Goal: Information Seeking & Learning: Learn about a topic

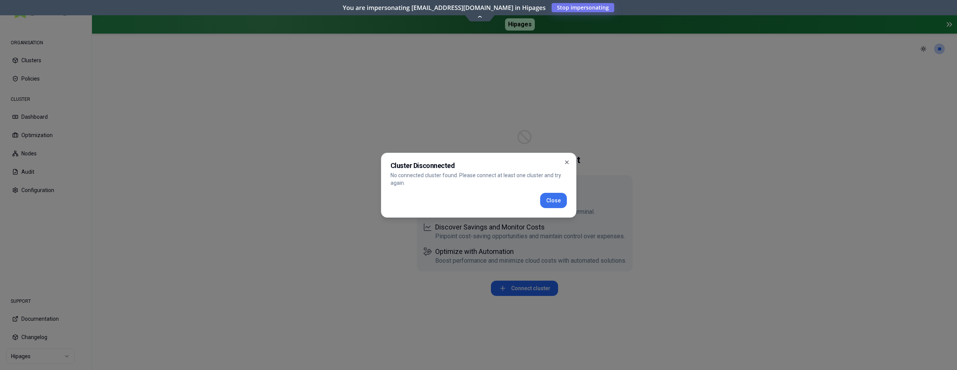
click at [554, 202] on button "Close" at bounding box center [553, 200] width 27 height 15
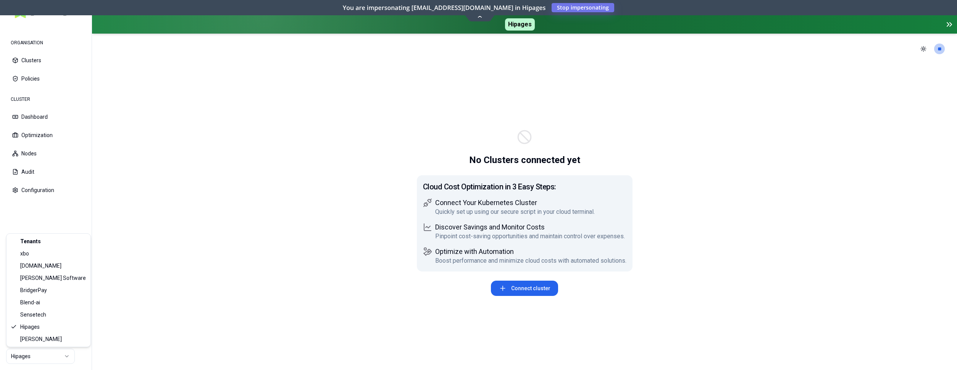
click at [57, 359] on html "ORGANISATION Clusters Policies CLUSTER Dashboard Optimization Nodes Audit Confi…" at bounding box center [478, 185] width 957 height 370
click at [24, 352] on html "ORGANISATION Clusters Policies CLUSTER Dashboard Optimization Nodes Audit Confi…" at bounding box center [478, 185] width 957 height 370
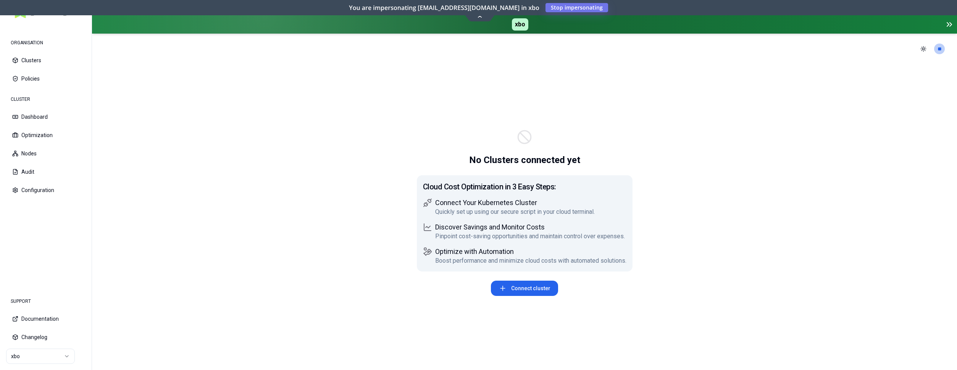
click at [54, 355] on html "ORGANISATION Clusters Policies CLUSTER Dashboard Optimization Nodes Audit Confi…" at bounding box center [478, 185] width 957 height 370
click at [55, 352] on html "ORGANISATION Clusters Policies CLUSTER Dashboard Optimization Nodes Audit Confi…" at bounding box center [478, 185] width 957 height 370
click at [57, 354] on html "ORGANISATION Clusters Policies CLUSTER Dashboard Optimization Nodes Audit Confi…" at bounding box center [478, 185] width 957 height 370
click at [61, 354] on html "ORGANISATION Clusters Policies CLUSTER Dashboard Optimization Nodes Audit Confi…" at bounding box center [478, 185] width 957 height 370
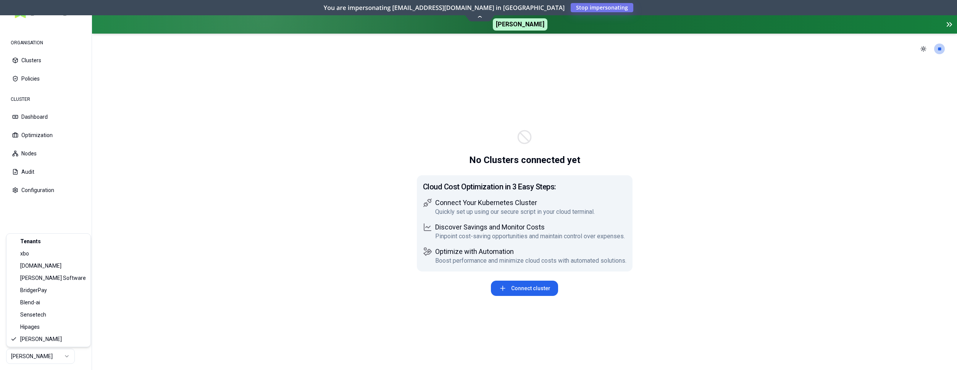
click at [26, 358] on html "ORGANISATION Clusters Policies CLUSTER Dashboard Optimization Nodes Audit Confi…" at bounding box center [478, 185] width 957 height 370
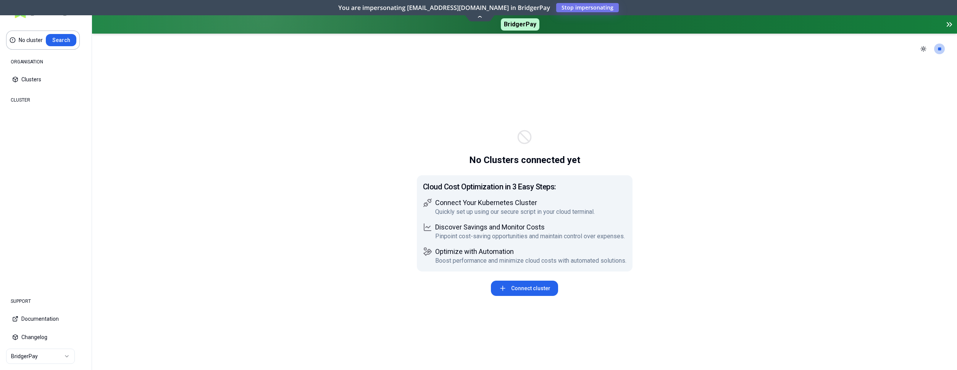
click at [54, 354] on html "No cluster Search ORGANISATION Clusters Policies CLUSTER Dashboard Optimization…" at bounding box center [478, 185] width 957 height 370
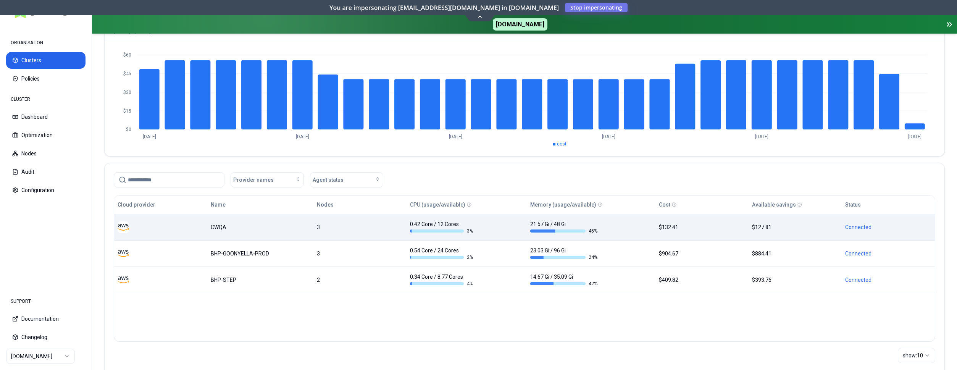
scroll to position [104, 0]
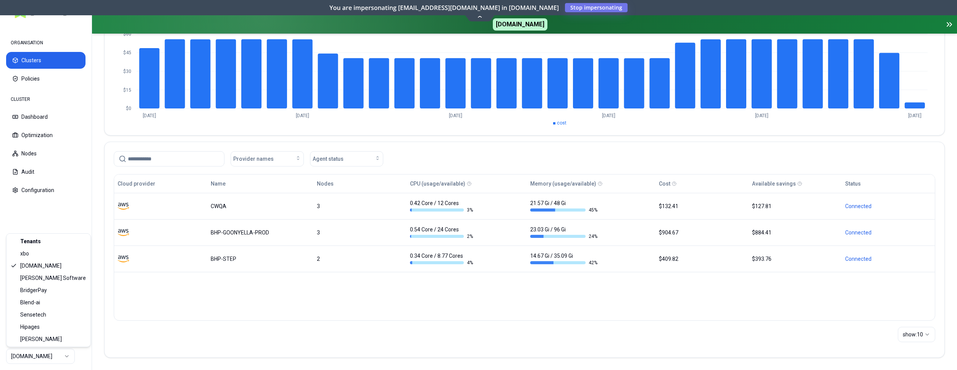
click at [54, 360] on html "ORGANISATION Clusters Policies CLUSTER Dashboard Optimization Nodes Audit Confi…" at bounding box center [478, 185] width 957 height 370
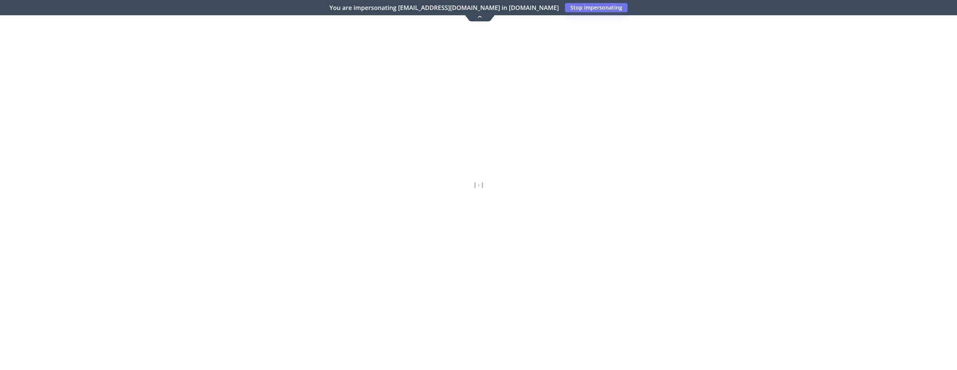
scroll to position [99, 0]
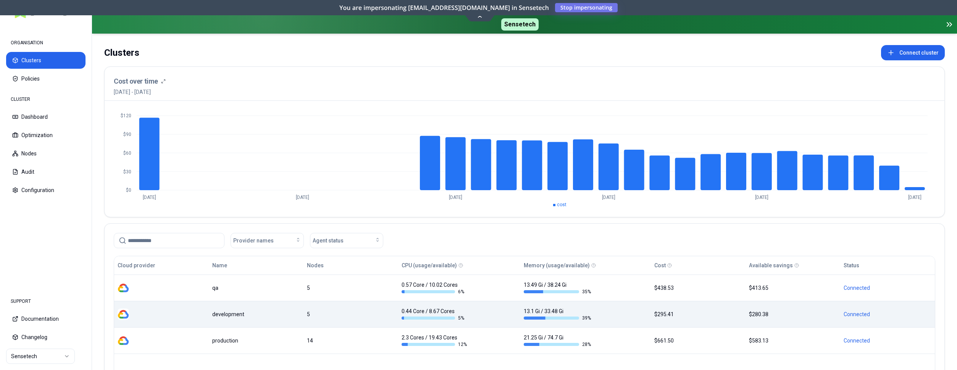
scroll to position [39, 0]
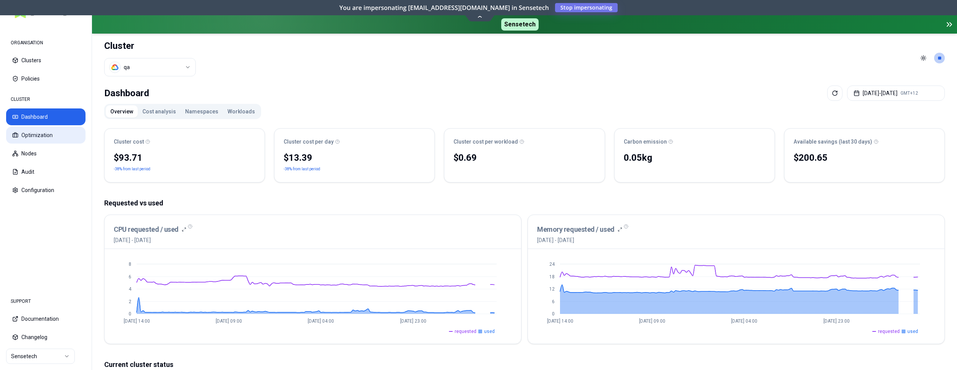
click at [46, 133] on button "Optimization" at bounding box center [45, 135] width 79 height 17
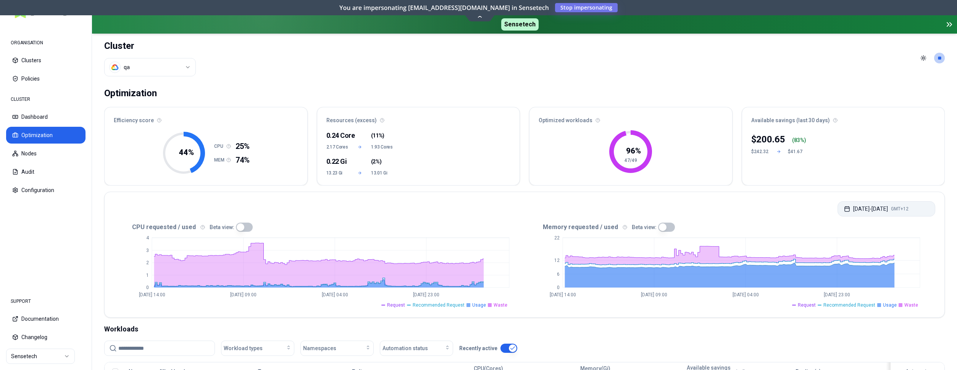
click at [866, 212] on button "Aug 23, 2025 - Aug 30, 2025 GMT+12" at bounding box center [887, 208] width 98 height 15
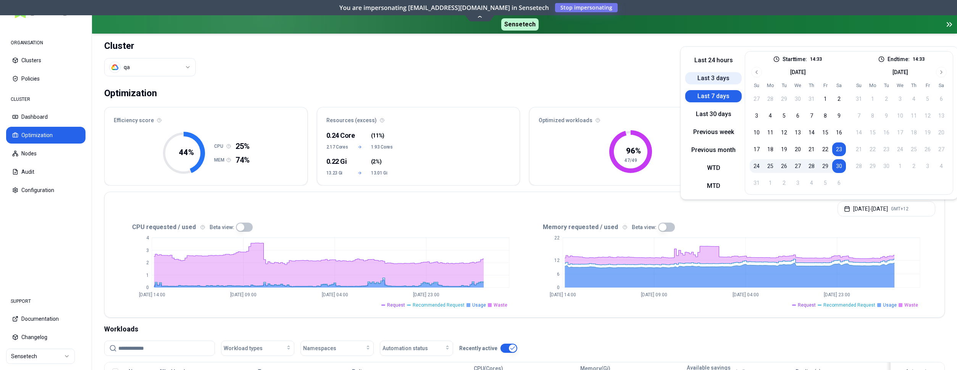
click at [705, 78] on button "Last 3 days" at bounding box center [713, 78] width 57 height 12
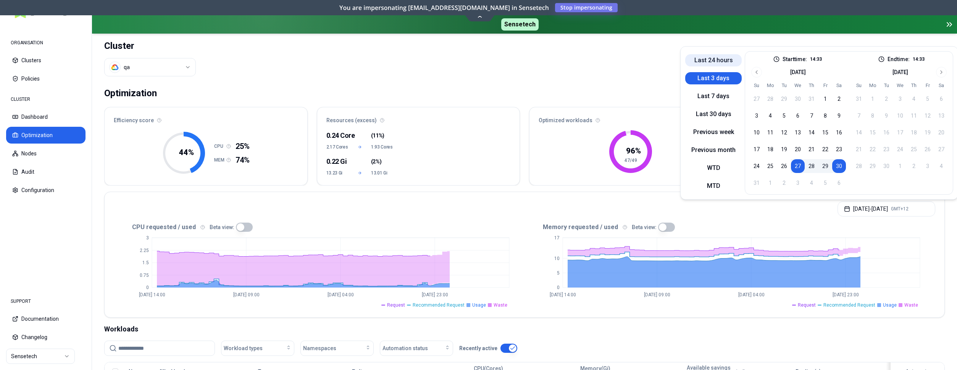
click at [706, 59] on button "Last 24 hours" at bounding box center [713, 60] width 57 height 12
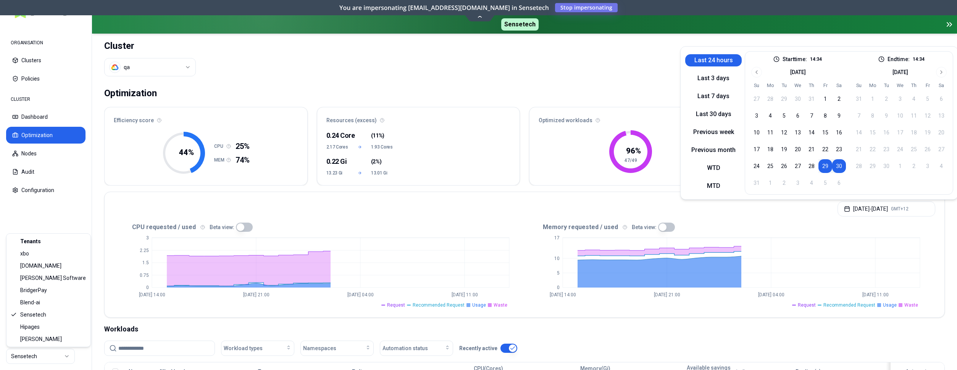
click at [46, 354] on html "ORGANISATION Clusters Policies CLUSTER Dashboard Optimization Nodes Audit Confi…" at bounding box center [478, 185] width 957 height 370
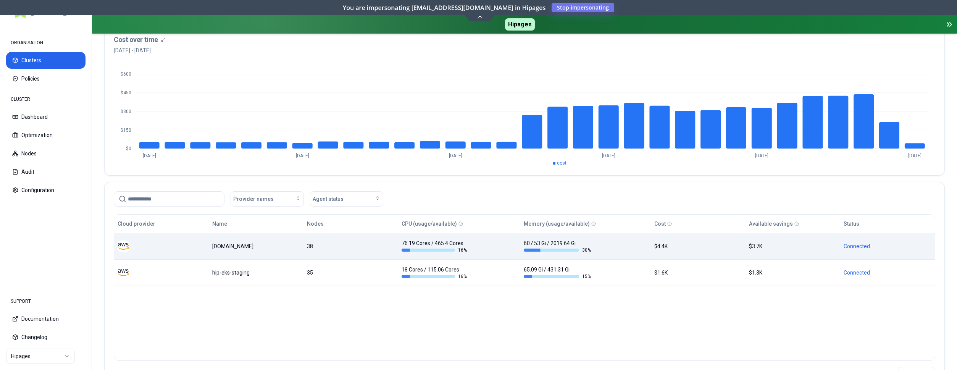
scroll to position [78, 0]
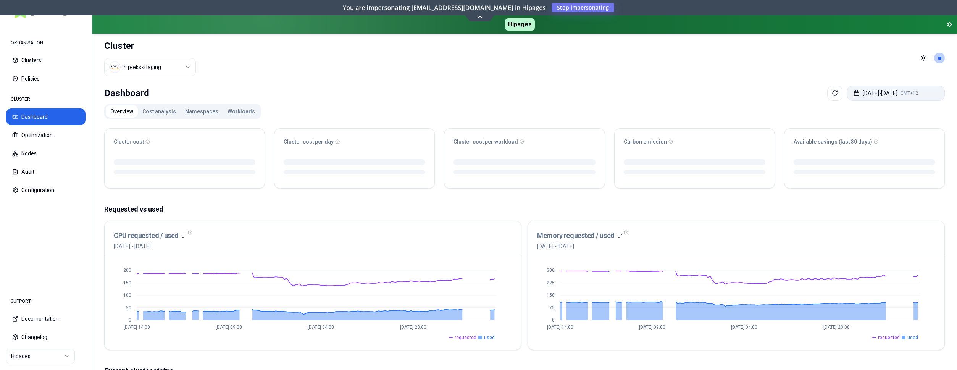
click at [873, 93] on button "Aug 23, 2025 - Aug 30, 2025 GMT+12" at bounding box center [896, 93] width 98 height 15
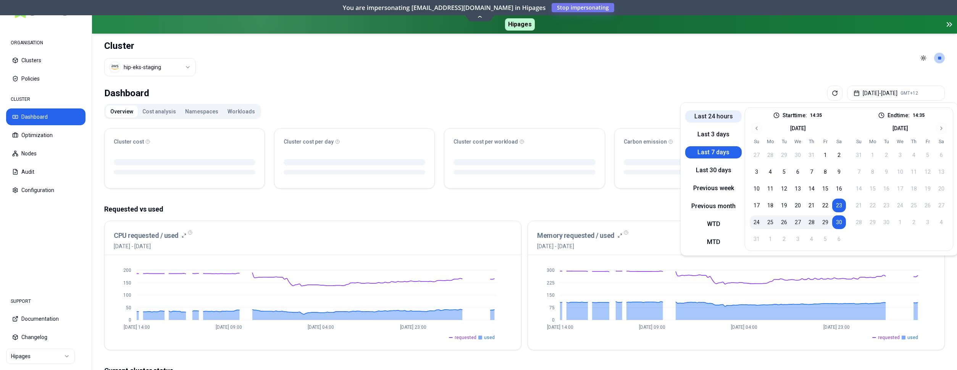
click at [719, 116] on button "Last 24 hours" at bounding box center [713, 116] width 57 height 12
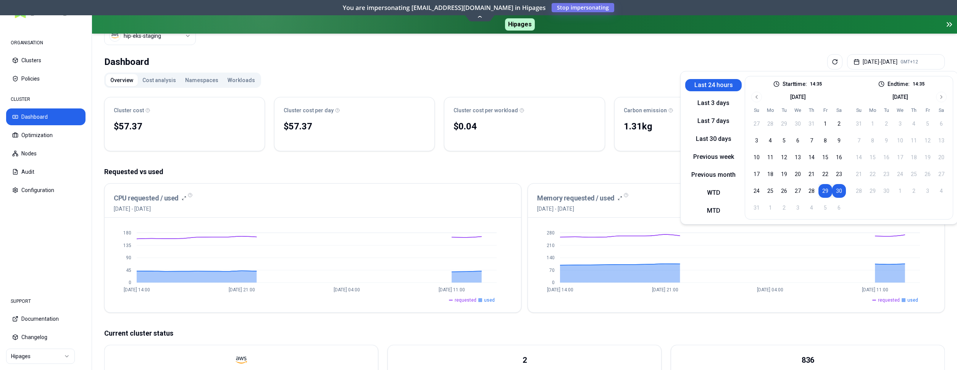
scroll to position [226, 0]
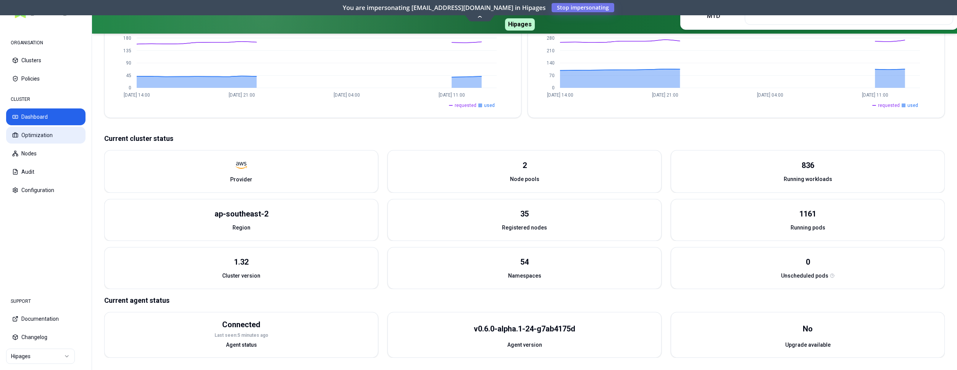
click at [34, 133] on button "Optimization" at bounding box center [45, 135] width 79 height 17
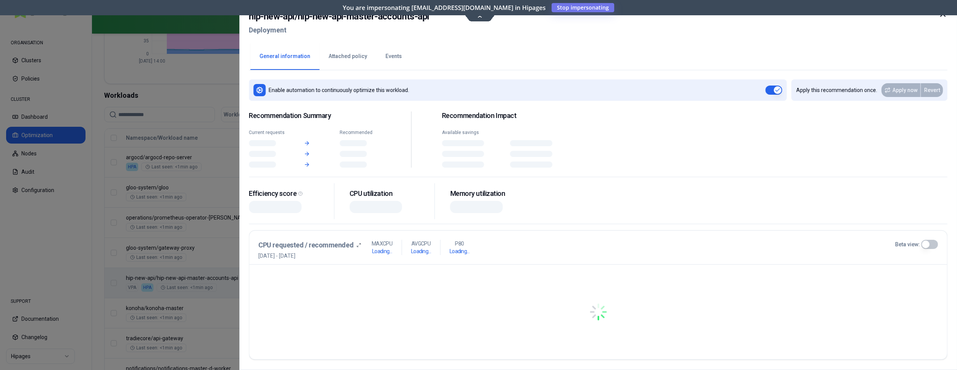
scroll to position [234, 0]
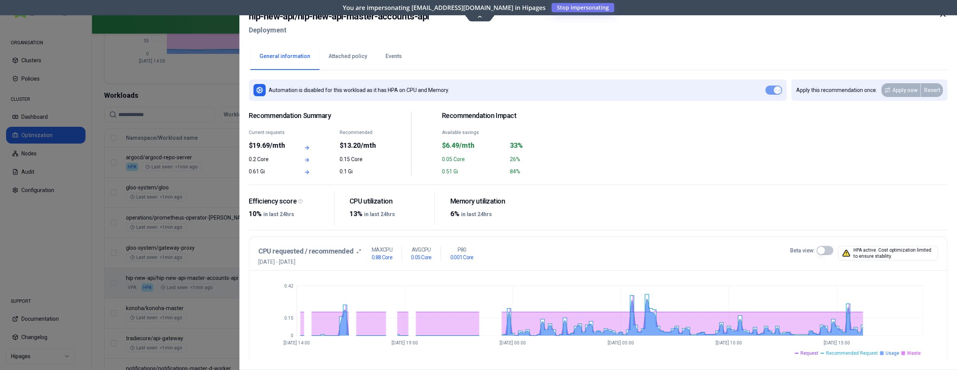
click at [943, 16] on icon at bounding box center [943, 14] width 9 height 9
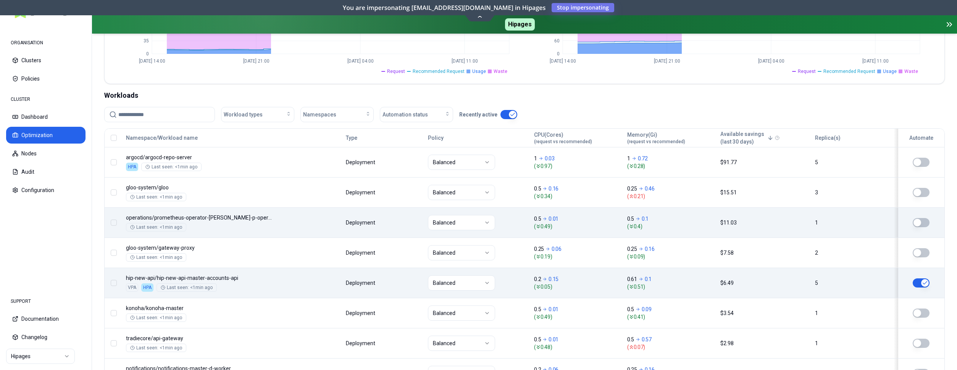
scroll to position [234, 0]
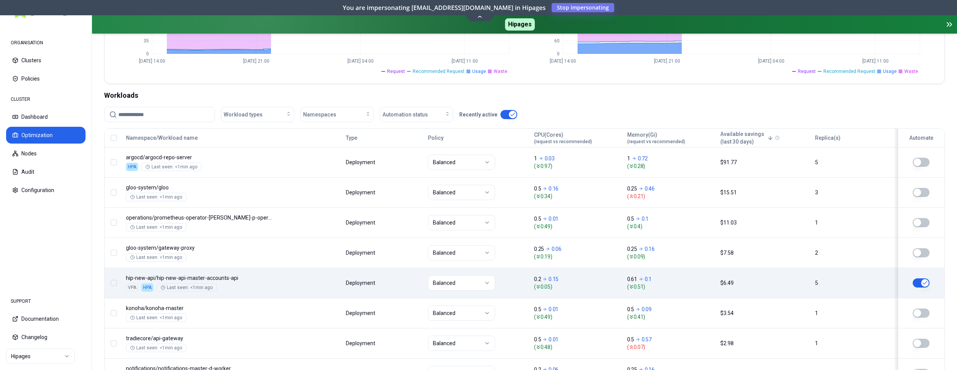
click at [31, 356] on html "ORGANISATION Clusters Policies CLUSTER Dashboard Optimization Nodes Audit Confi…" at bounding box center [478, 185] width 957 height 370
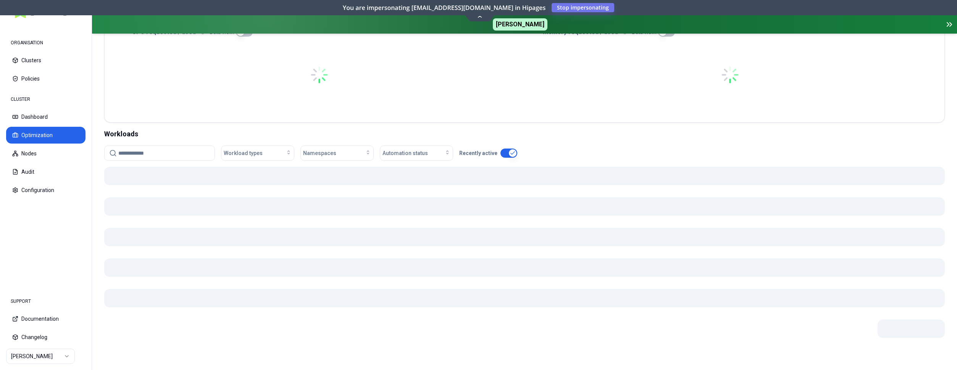
scroll to position [192, 0]
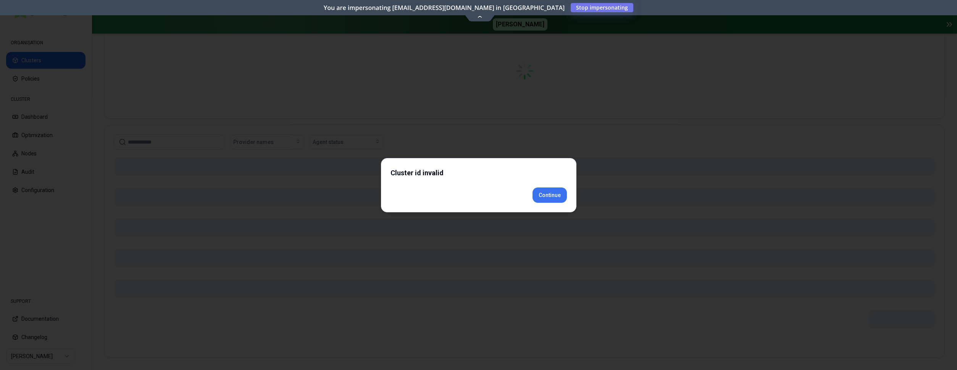
click at [547, 208] on div "Cluster id invalid Continue" at bounding box center [479, 185] width 196 height 54
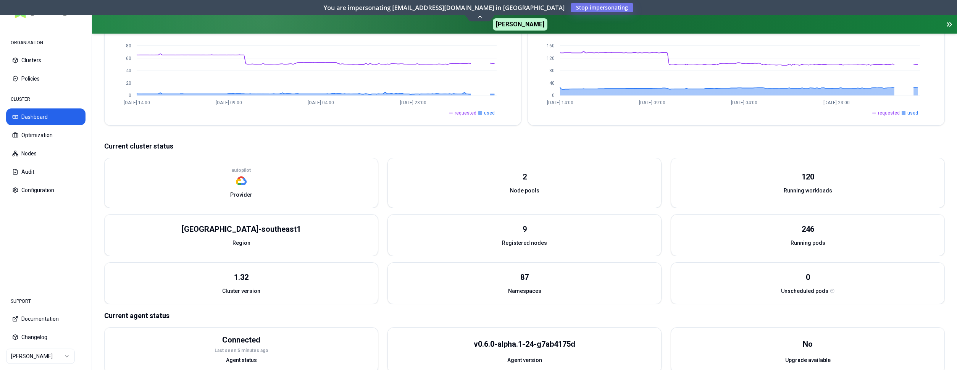
scroll to position [149, 0]
click at [52, 362] on html "ORGANISATION Clusters Policies CLUSTER Dashboard Optimization Nodes Audit Confi…" at bounding box center [478, 185] width 957 height 370
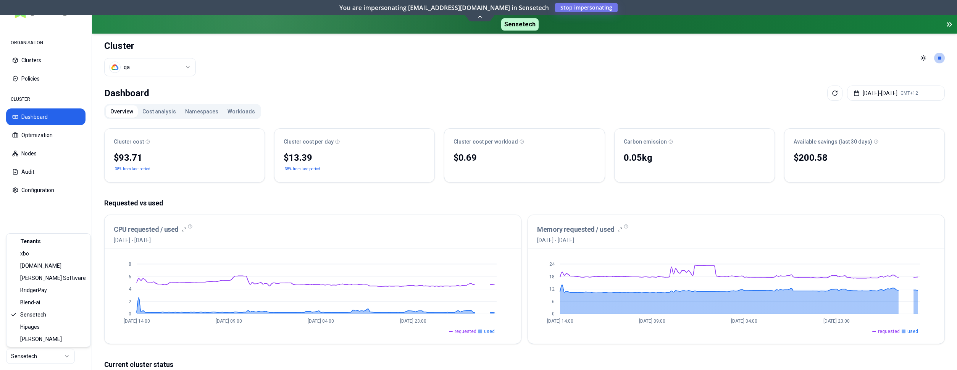
click at [48, 356] on html "ORGANISATION Clusters Policies CLUSTER Dashboard Optimization Nodes Audit Confi…" at bounding box center [478, 185] width 957 height 370
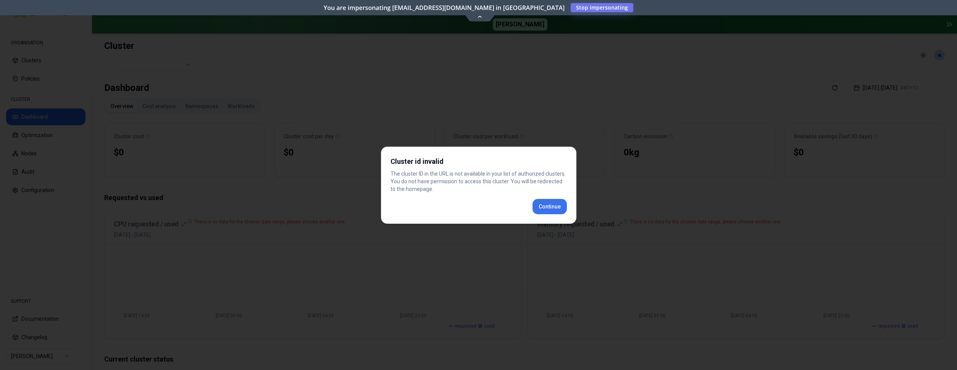
click at [548, 207] on div "Cluster id invalid The cluster ID in the URL is not available in your list of a…" at bounding box center [479, 185] width 196 height 77
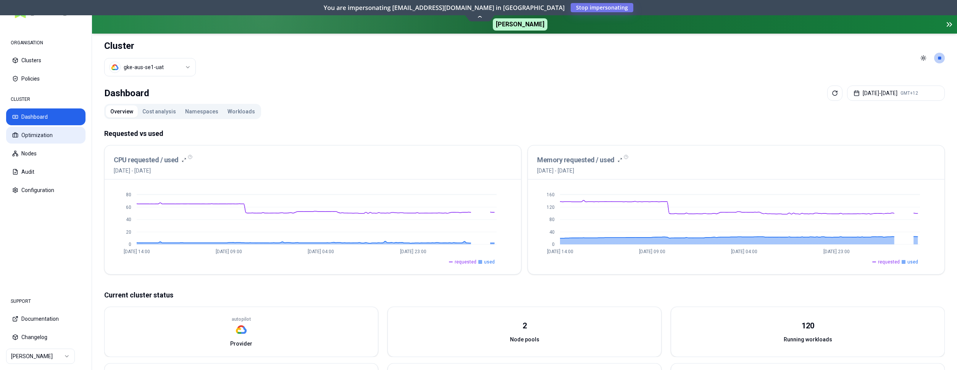
click at [50, 132] on button "Optimization" at bounding box center [45, 135] width 79 height 17
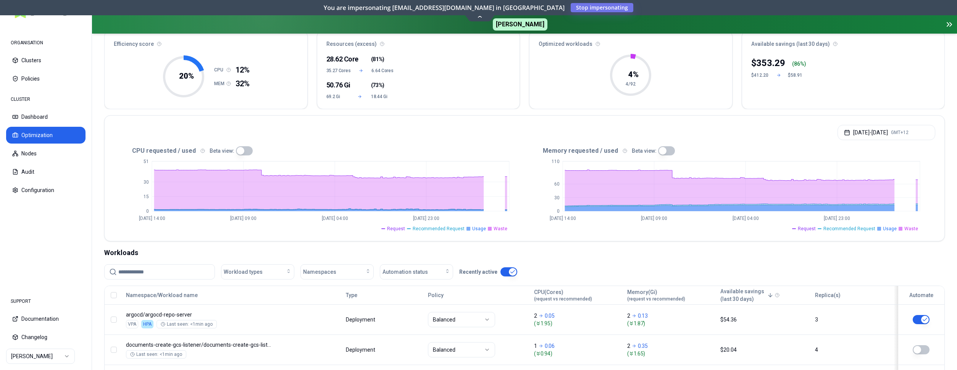
scroll to position [78, 0]
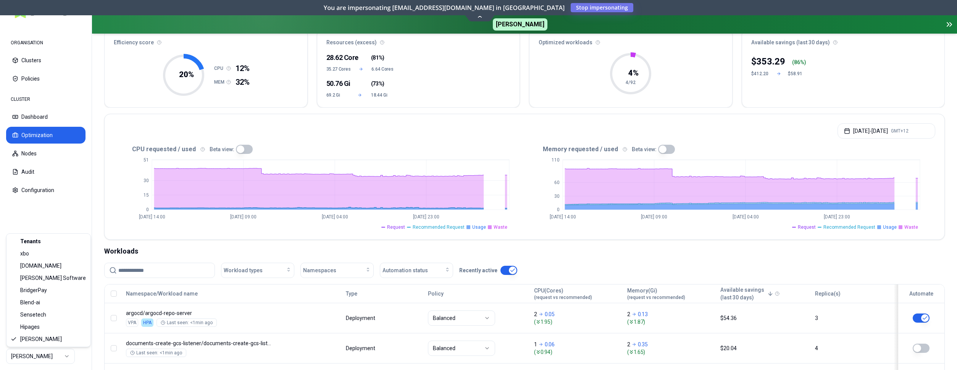
click at [55, 357] on html "ORGANISATION Clusters Policies CLUSTER Dashboard Optimization Nodes Audit Confi…" at bounding box center [478, 185] width 957 height 370
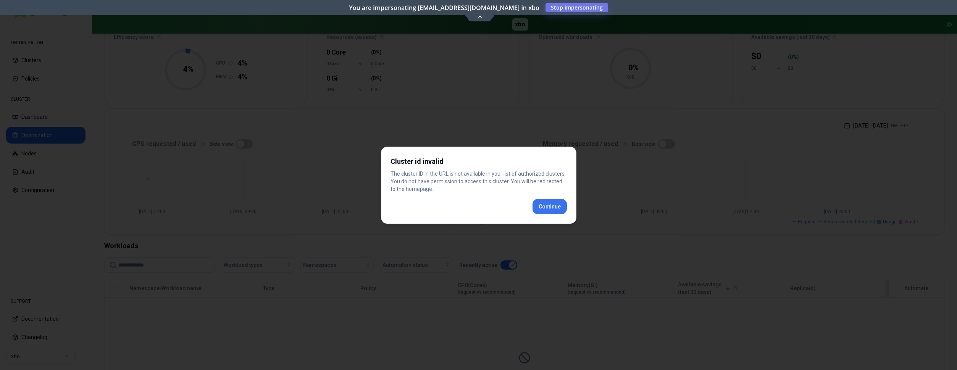
click at [556, 209] on div "Cluster id invalid The cluster ID in the URL is not available in your list of a…" at bounding box center [479, 185] width 196 height 77
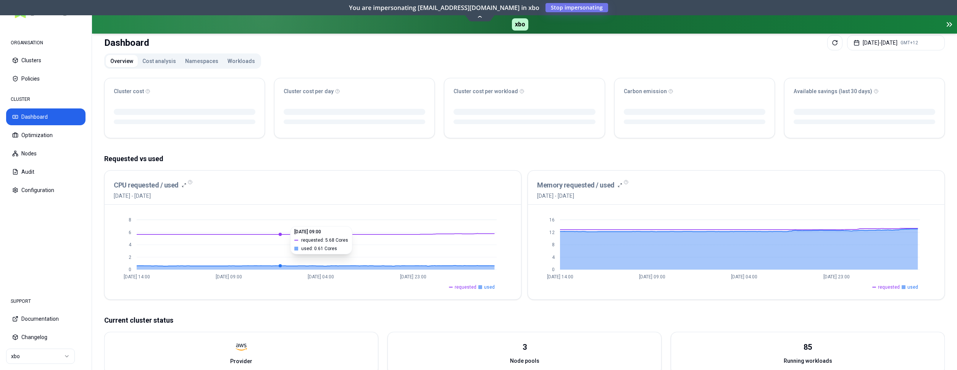
scroll to position [78, 0]
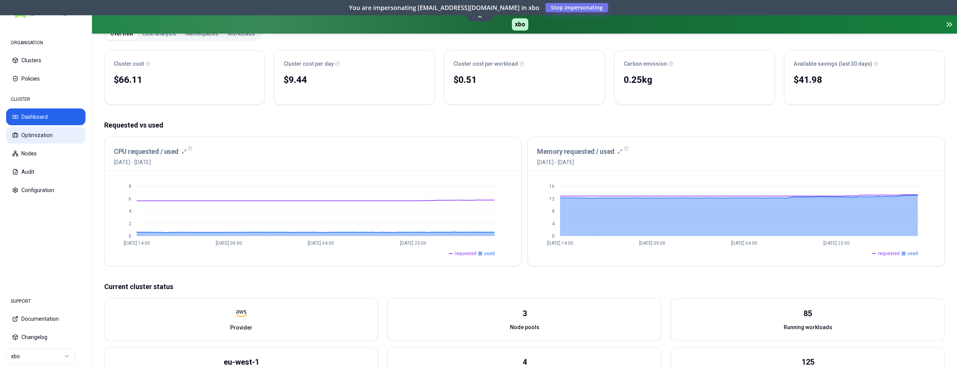
click at [37, 132] on button "Optimization" at bounding box center [45, 135] width 79 height 17
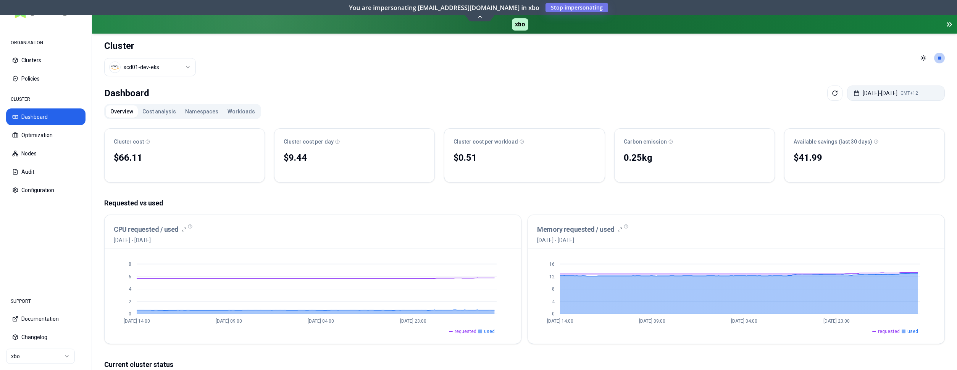
click at [902, 94] on button "[DATE] - [DATE] GMT+12" at bounding box center [896, 93] width 98 height 15
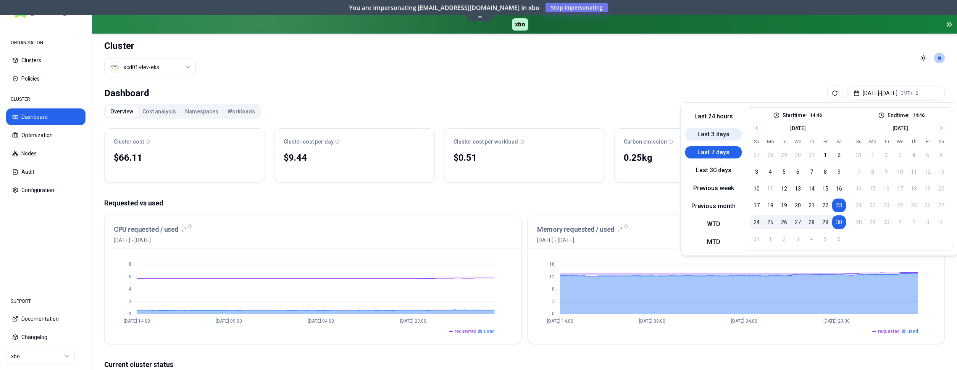
click at [713, 131] on button "Last 3 days" at bounding box center [713, 134] width 57 height 12
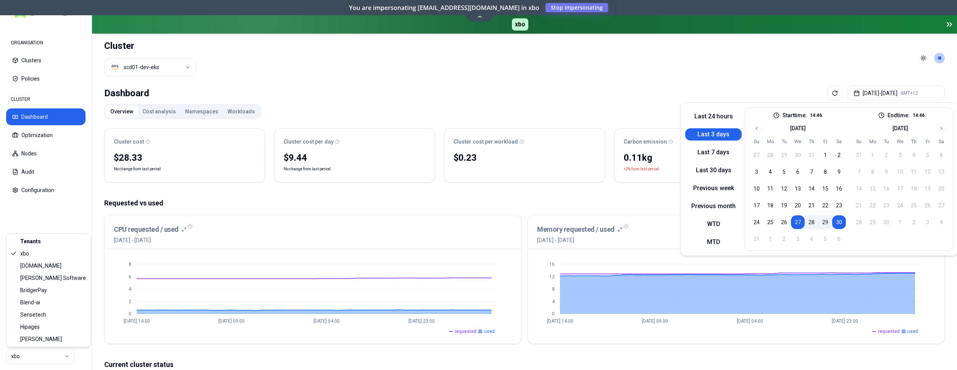
click at [28, 356] on html "ORGANISATION Clusters Policies CLUSTER Dashboard Optimization Nodes Audit Confi…" at bounding box center [478, 185] width 957 height 370
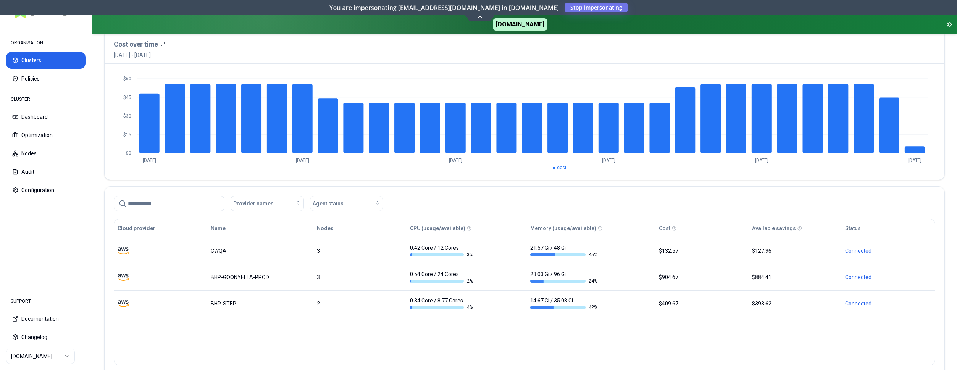
scroll to position [104, 0]
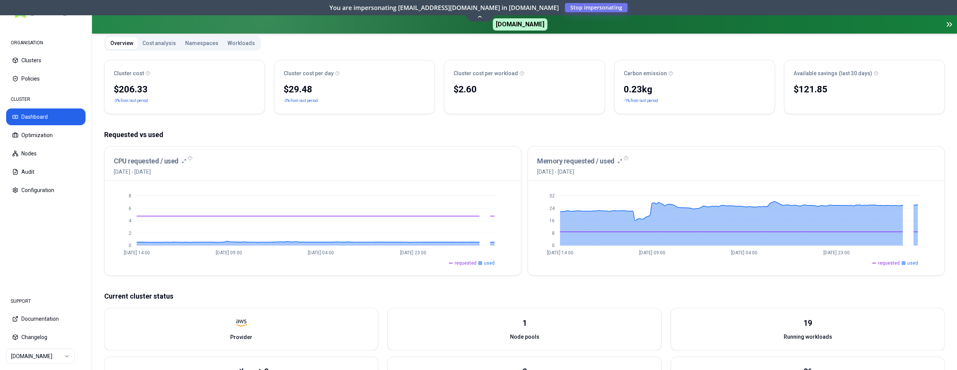
scroll to position [78, 0]
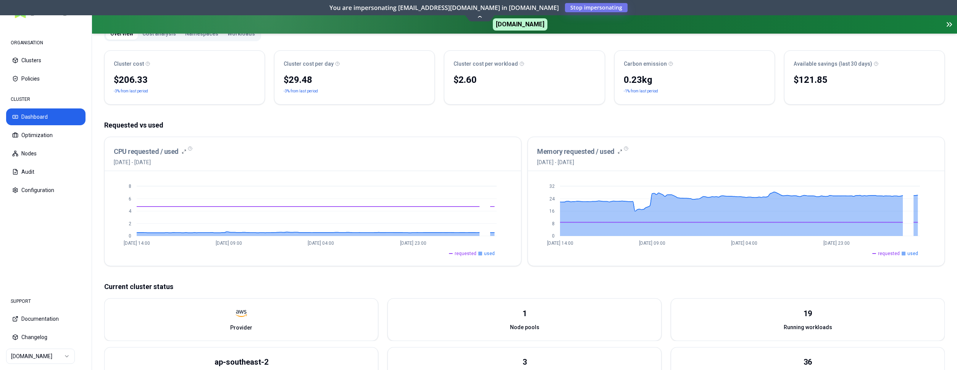
click at [31, 357] on html "ORGANISATION Clusters Policies CLUSTER Dashboard Optimization Nodes Audit Confi…" at bounding box center [478, 185] width 957 height 370
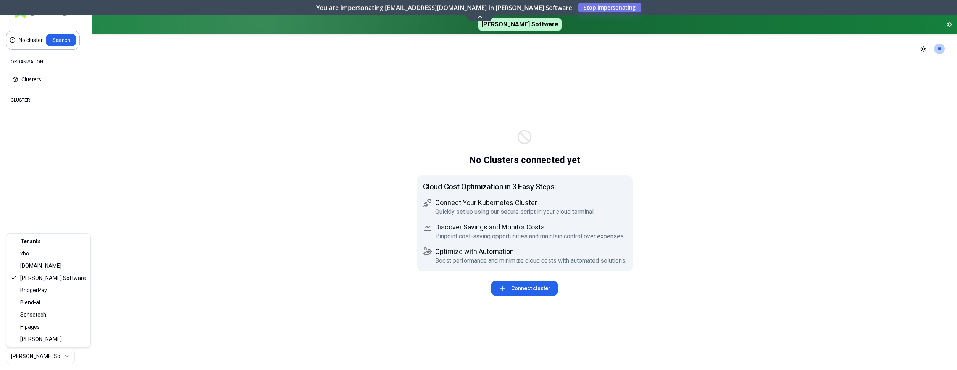
click at [65, 356] on html "No cluster Search ORGANISATION Clusters Policies CLUSTER Dashboard Optimization…" at bounding box center [478, 185] width 957 height 370
click at [45, 355] on html "No cluster Search ORGANISATION Clusters Policies CLUSTER Dashboard Optimization…" at bounding box center [478, 185] width 957 height 370
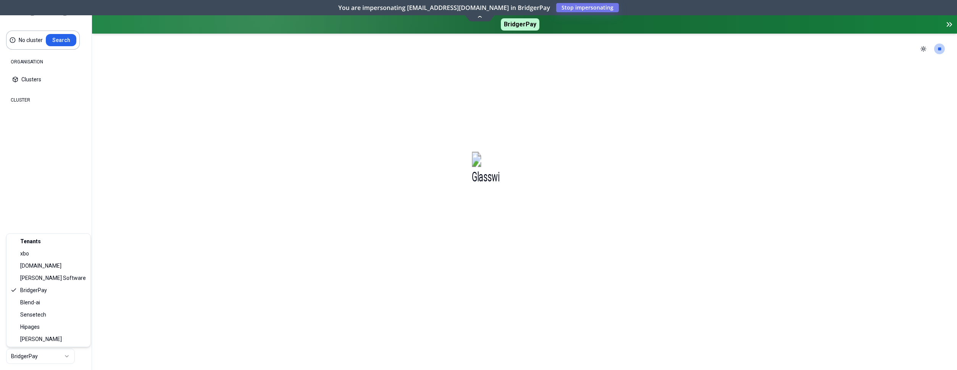
click at [43, 355] on html "No cluster Search ORGANISATION Clusters Policies CLUSTER Dashboard Optimization…" at bounding box center [478, 185] width 957 height 370
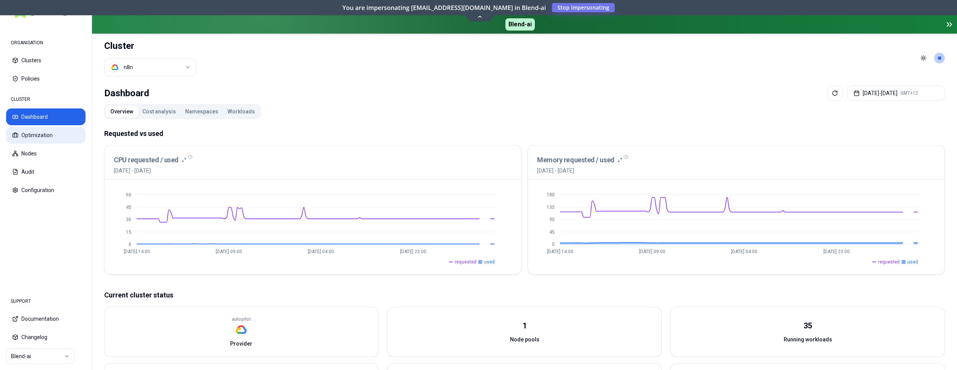
click at [50, 142] on button "Optimization" at bounding box center [45, 135] width 79 height 17
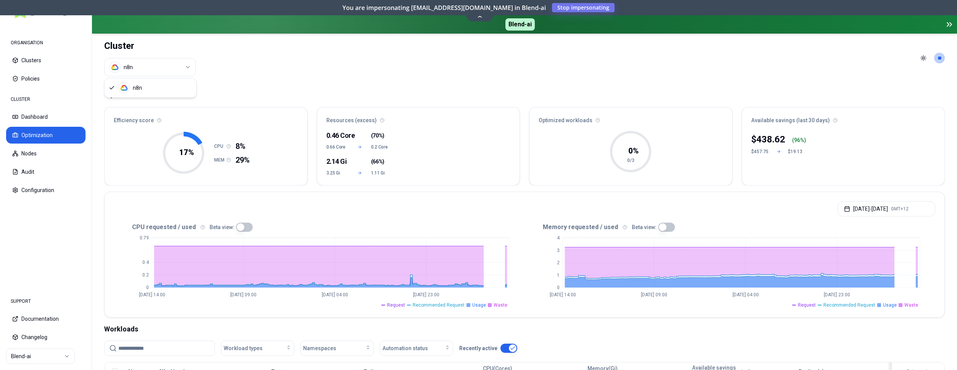
click at [157, 68] on html "ORGANISATION Clusters Policies CLUSTER Dashboard Optimization Nodes Audit Confi…" at bounding box center [478, 185] width 957 height 370
click at [62, 360] on html "ORGANISATION Clusters Policies CLUSTER Dashboard Optimization Nodes Audit Confi…" at bounding box center [478, 185] width 957 height 370
click at [60, 358] on html "ORGANISATION Clusters Policies CLUSTER Dashboard Optimization Nodes Audit Confi…" at bounding box center [478, 185] width 957 height 370
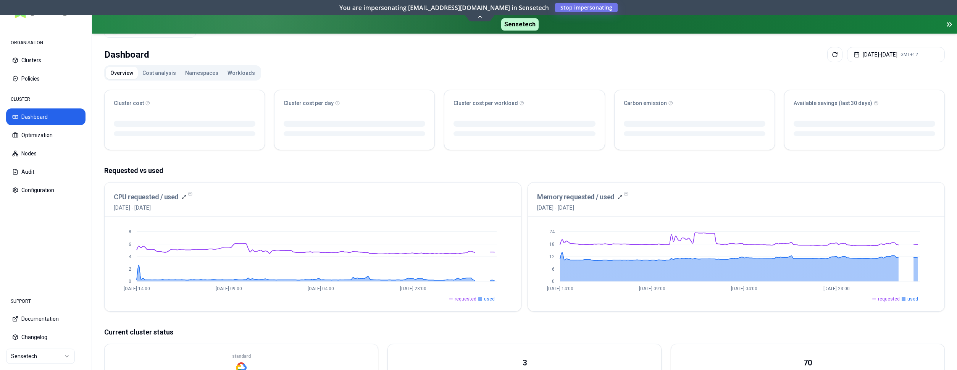
scroll to position [39, 0]
click at [55, 135] on button "Optimization" at bounding box center [45, 135] width 79 height 17
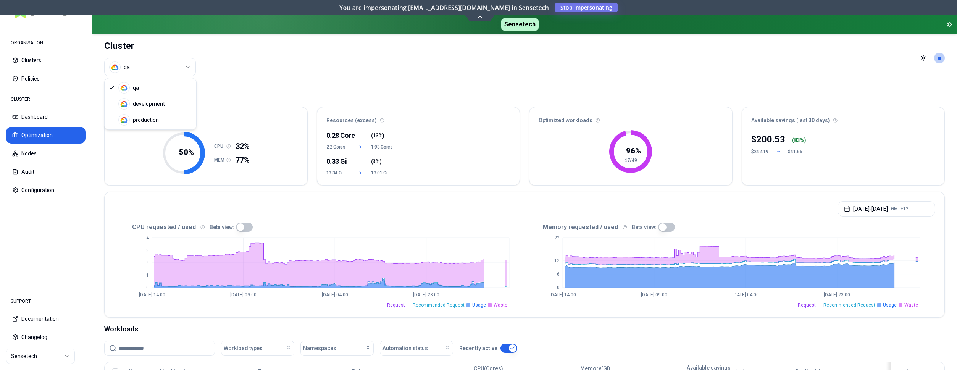
click at [171, 66] on html "ORGANISATION Clusters Policies CLUSTER Dashboard Optimization Nodes Audit Confi…" at bounding box center [478, 185] width 957 height 370
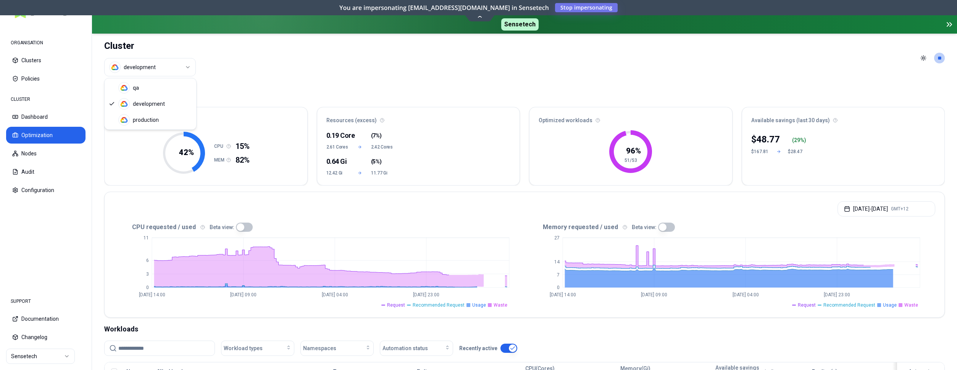
click at [160, 72] on html "ORGANISATION Clusters Policies CLUSTER Dashboard Optimization Nodes Audit Confi…" at bounding box center [478, 185] width 957 height 370
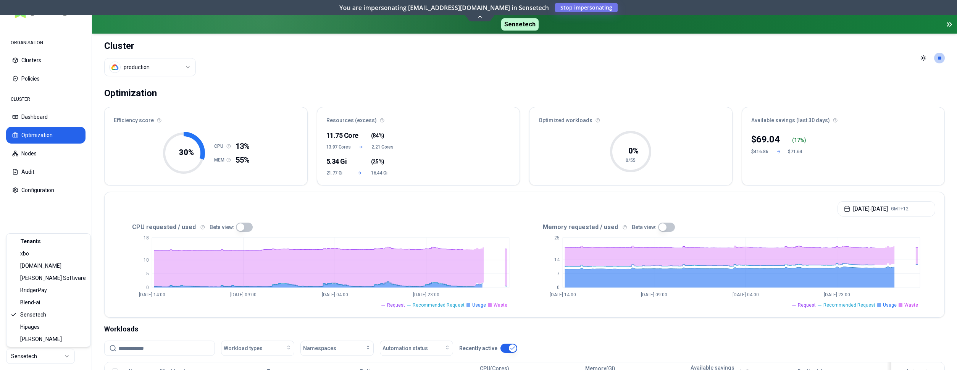
click at [58, 357] on html "ORGANISATION Clusters Policies CLUSTER Dashboard Optimization Nodes Audit Confi…" at bounding box center [478, 185] width 957 height 370
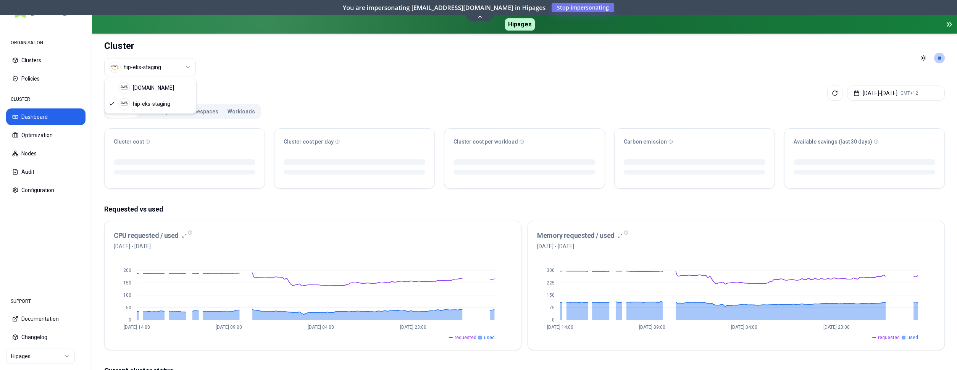
click at [170, 63] on html "ORGANISATION Clusters Policies CLUSTER Dashboard Optimization Nodes Audit Confi…" at bounding box center [478, 185] width 957 height 370
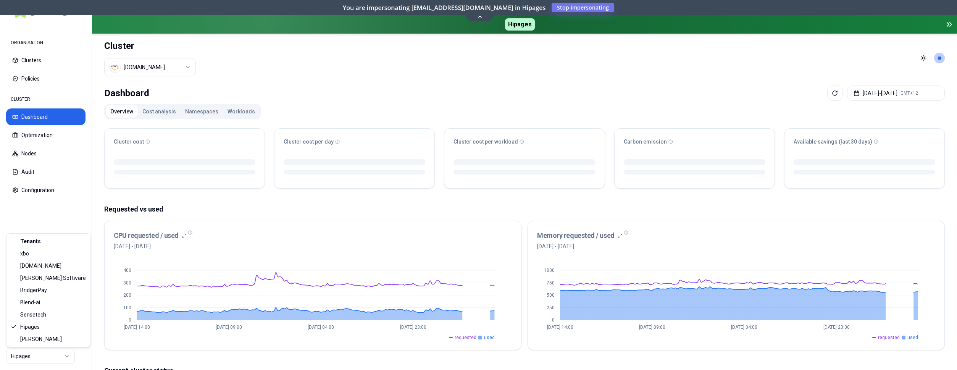
click at [32, 355] on html "ORGANISATION Clusters Policies CLUSTER Dashboard Optimization Nodes Audit Confi…" at bounding box center [478, 185] width 957 height 370
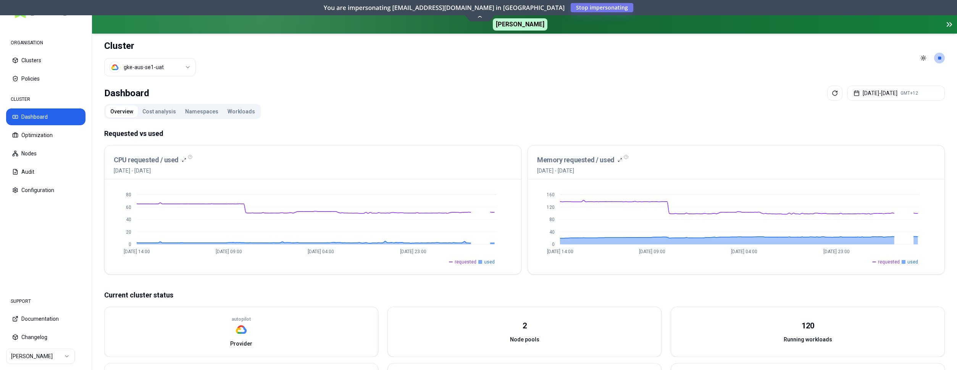
click at [177, 64] on html "ORGANISATION Clusters Policies CLUSTER Dashboard Optimization Nodes Audit Confi…" at bounding box center [478, 185] width 957 height 370
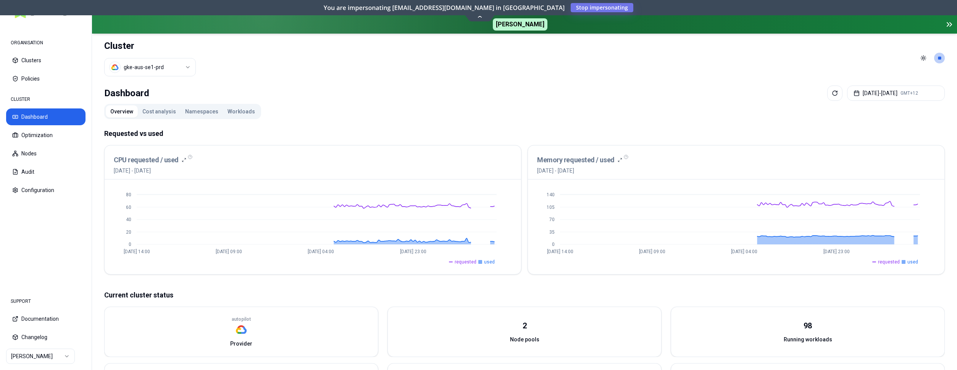
click at [17, 356] on html "ORGANISATION Clusters Policies CLUSTER Dashboard Optimization Nodes Audit Confi…" at bounding box center [478, 185] width 957 height 370
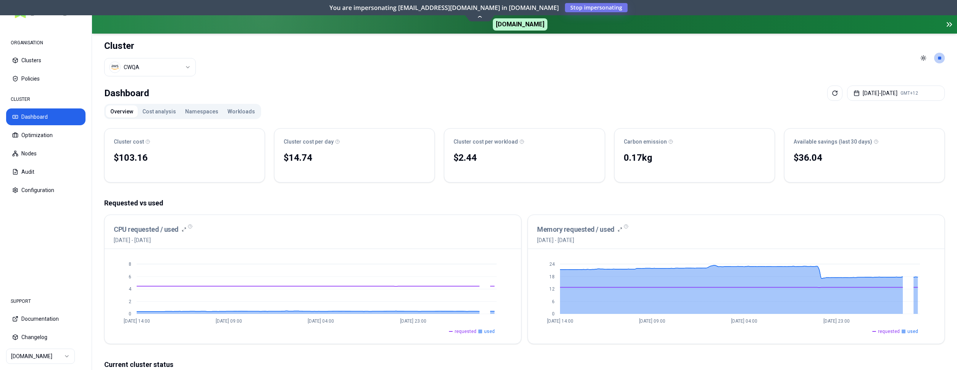
click at [192, 69] on html "ORGANISATION Clusters Policies CLUSTER Dashboard Optimization Nodes Audit Confi…" at bounding box center [478, 185] width 957 height 370
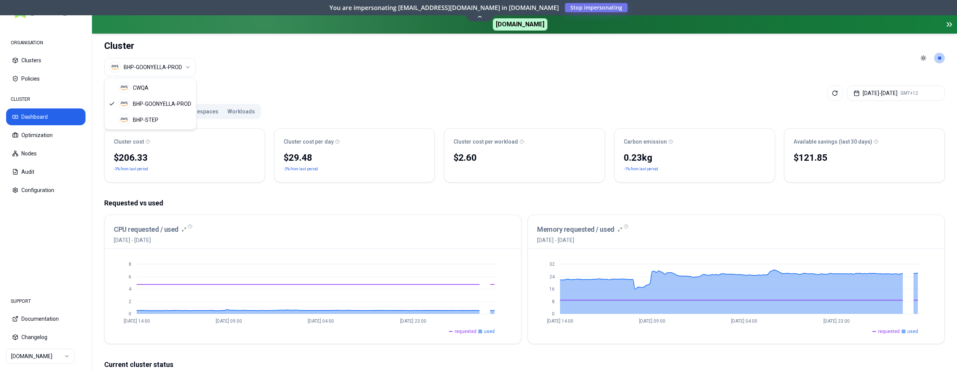
click at [189, 67] on html "ORGANISATION Clusters Policies CLUSTER Dashboard Optimization Nodes Audit Confi…" at bounding box center [478, 185] width 957 height 370
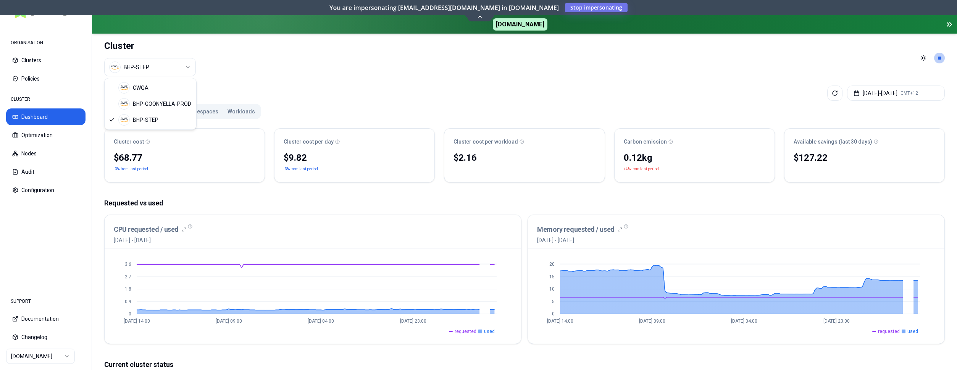
click at [179, 70] on html "ORGANISATION Clusters Policies CLUSTER Dashboard Optimization Nodes Audit Confi…" at bounding box center [478, 185] width 957 height 370
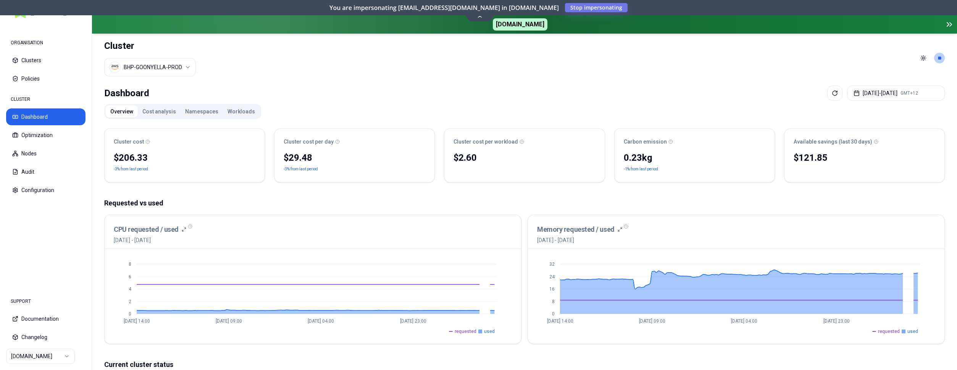
click at [183, 70] on html "ORGANISATION Clusters Policies CLUSTER Dashboard Optimization Nodes Audit Confi…" at bounding box center [478, 185] width 957 height 370
